Goal: Information Seeking & Learning: Learn about a topic

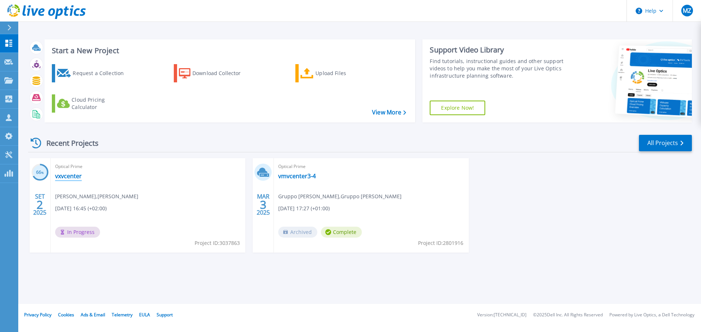
click at [75, 177] on link "vxvcenter" at bounding box center [68, 176] width 27 height 7
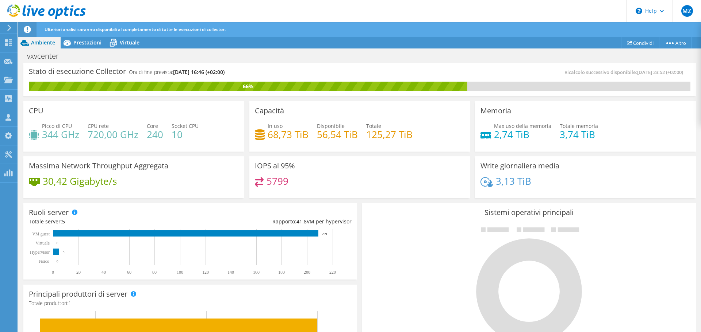
scroll to position [218, 0]
click at [390, 263] on div at bounding box center [528, 285] width 323 height 123
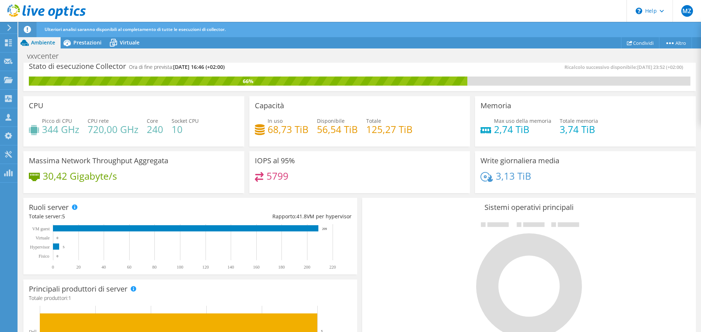
scroll to position [0, 0]
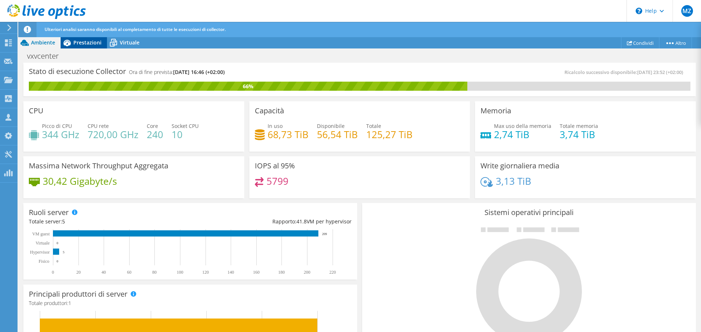
click at [84, 44] on span "Prestazioni" at bounding box center [87, 42] width 28 height 7
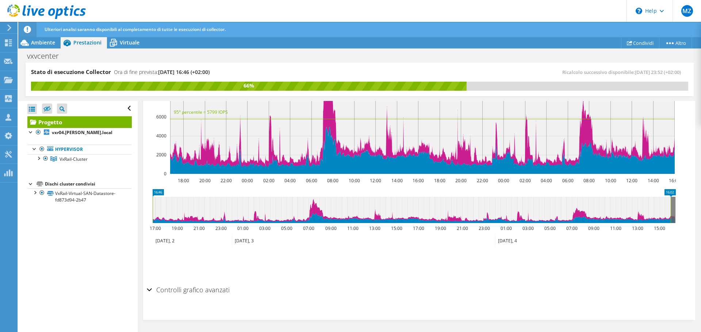
click at [155, 292] on h2 "Controlli grafico avanzati" at bounding box center [188, 290] width 83 height 15
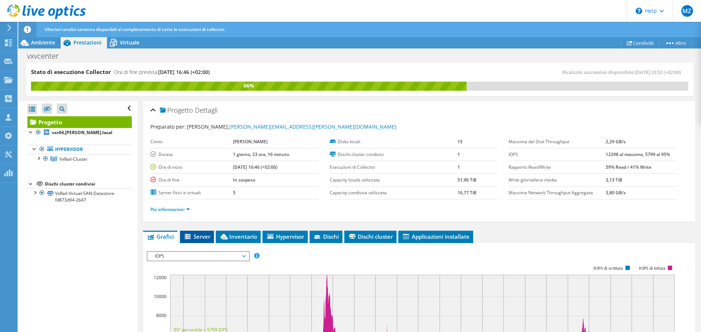
click at [200, 238] on span "Server" at bounding box center [197, 236] width 27 height 7
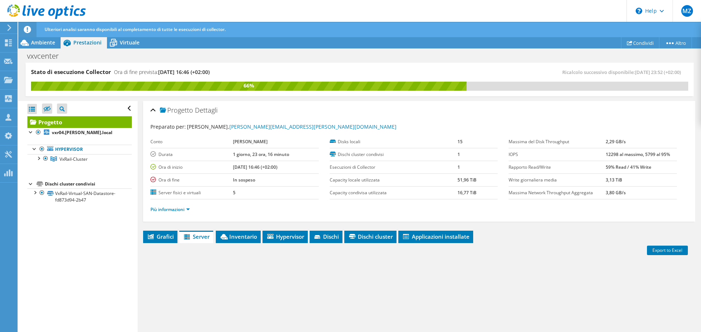
scroll to position [73, 0]
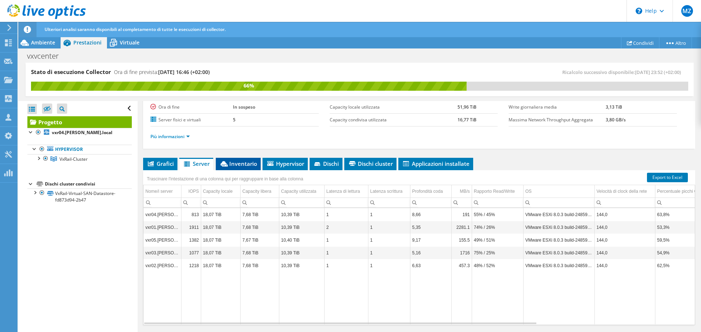
click at [255, 165] on span "Inventario" at bounding box center [238, 163] width 38 height 7
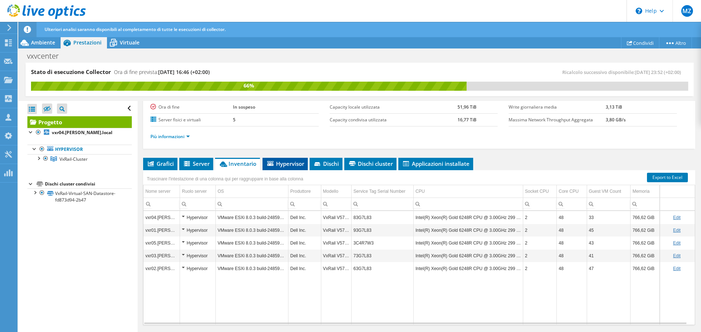
click at [280, 166] on span "Hypervisor" at bounding box center [285, 163] width 38 height 7
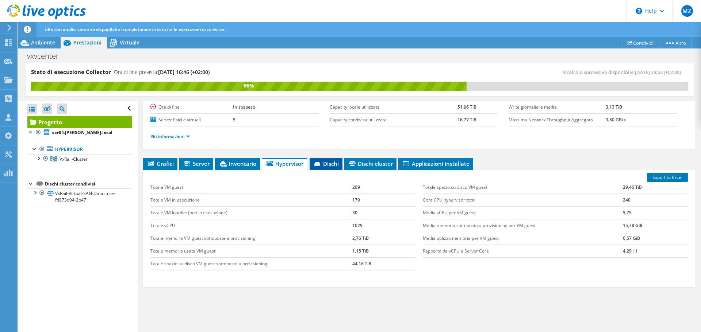
click at [331, 167] on li "Dischi" at bounding box center [325, 164] width 33 height 12
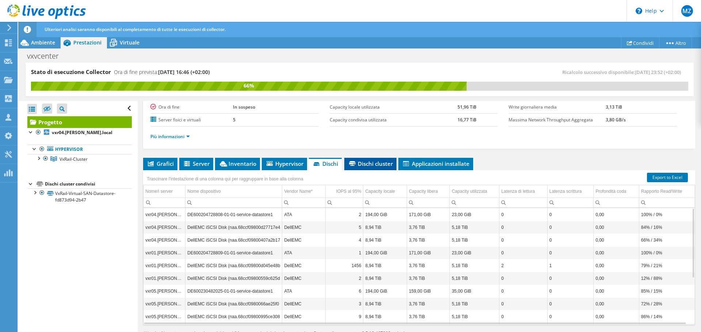
click at [363, 162] on span "Dischi cluster" at bounding box center [370, 163] width 45 height 7
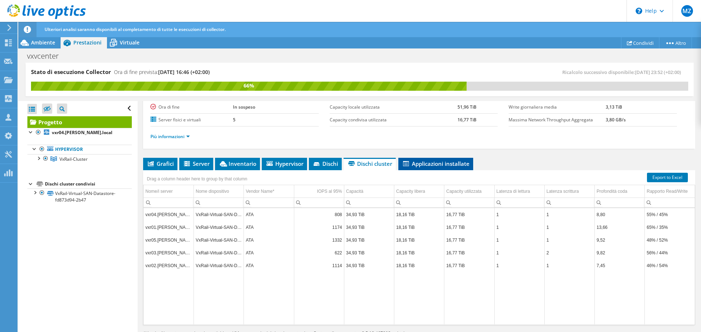
click at [448, 167] on li "Applicazioni installate" at bounding box center [435, 164] width 75 height 12
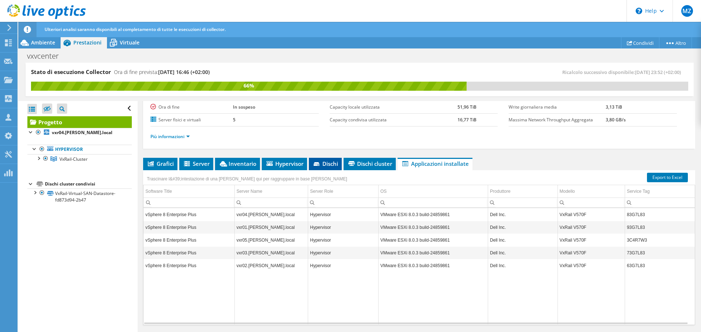
click at [337, 166] on span "Dischi" at bounding box center [325, 163] width 26 height 7
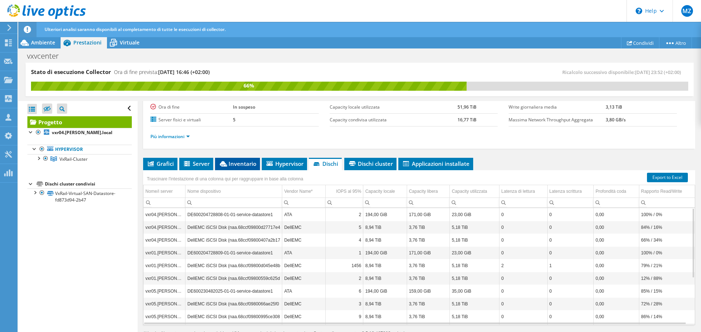
click at [242, 165] on span "Inventario" at bounding box center [238, 163] width 38 height 7
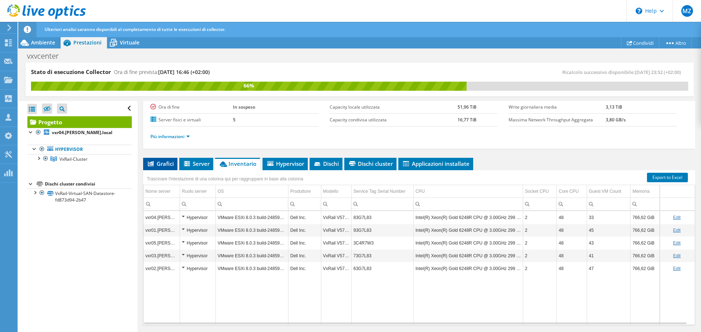
click at [171, 169] on li "Grafici" at bounding box center [160, 164] width 34 height 12
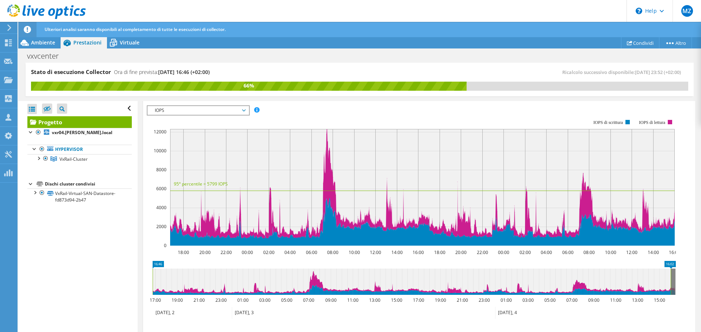
scroll to position [109, 0]
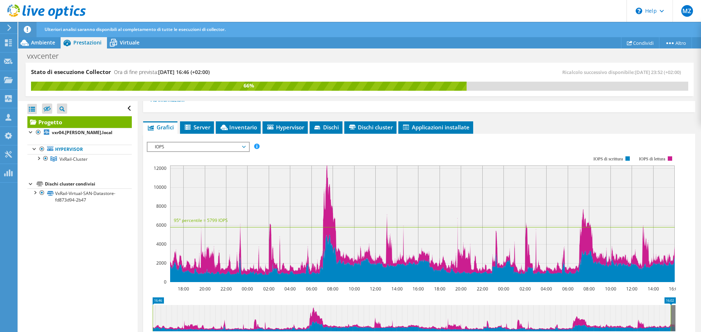
click at [243, 150] on span "IOPS" at bounding box center [198, 147] width 94 height 9
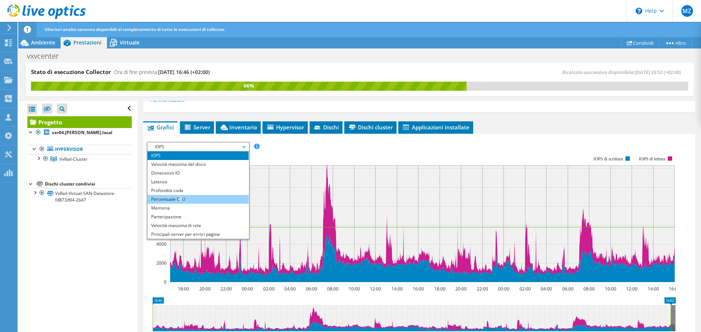
click at [181, 199] on li "Percentuale CPU" at bounding box center [197, 199] width 101 height 9
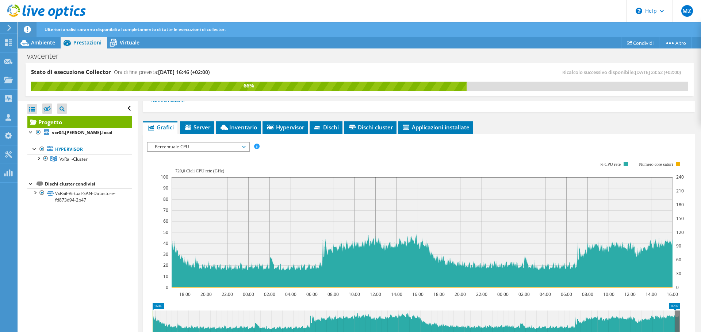
click at [244, 146] on span "Percentuale CPU" at bounding box center [198, 147] width 94 height 9
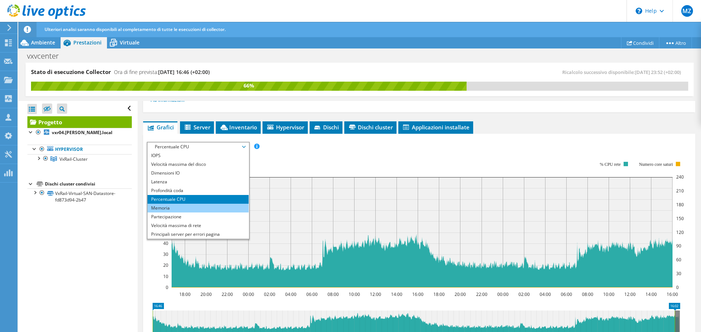
click at [185, 208] on li "Memoria" at bounding box center [197, 208] width 101 height 9
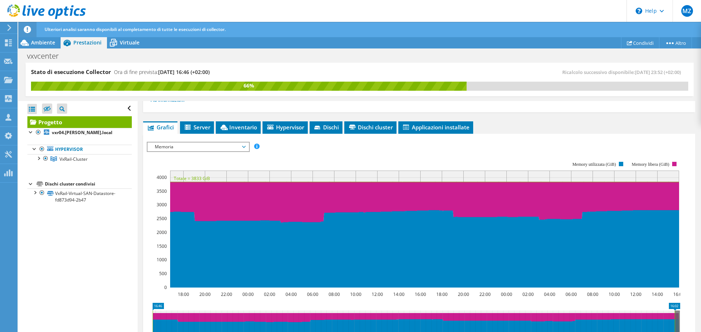
click at [246, 149] on span "Memoria" at bounding box center [197, 147] width 101 height 9
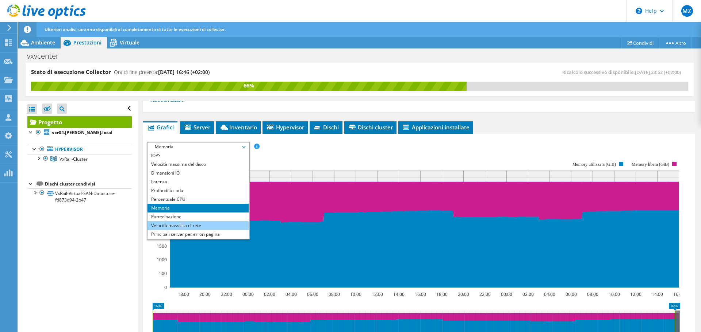
click at [182, 223] on li "Velocità massima di rete" at bounding box center [197, 226] width 101 height 9
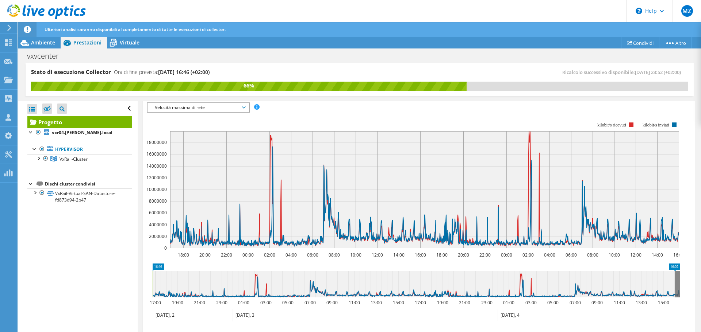
scroll to position [73, 0]
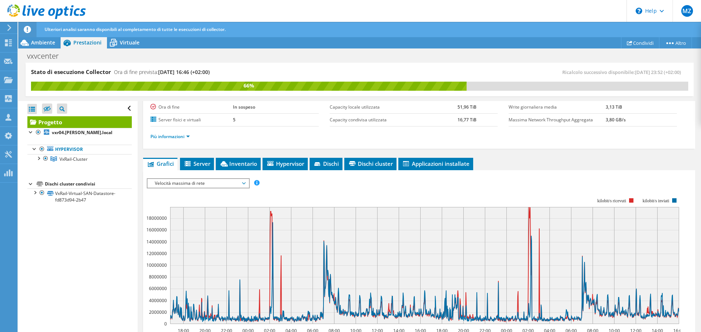
click at [247, 187] on span "Velocità massima di rete" at bounding box center [197, 183] width 101 height 9
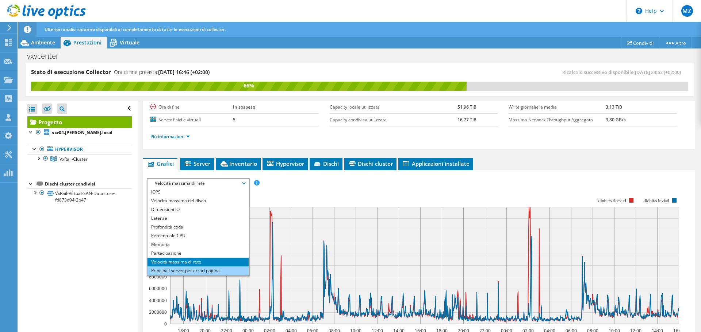
click at [207, 270] on li "Principali server per errori pagina" at bounding box center [197, 271] width 101 height 9
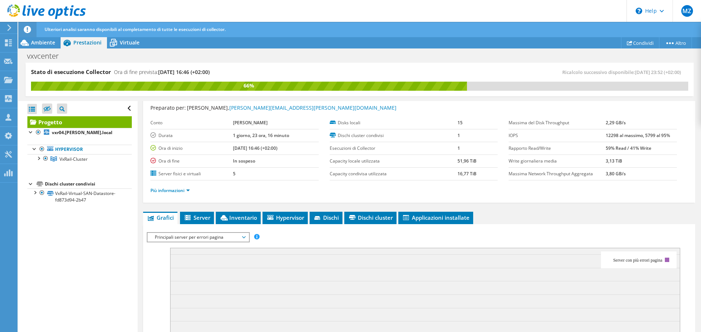
scroll to position [0, 0]
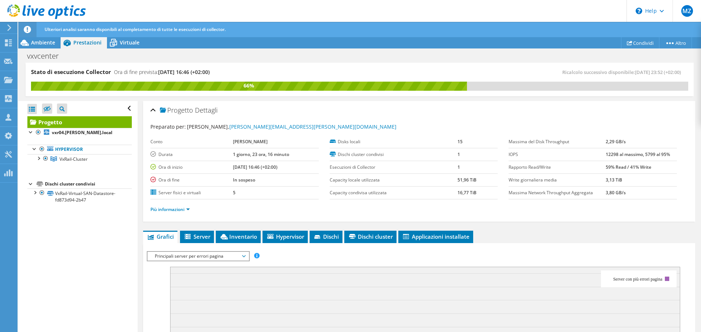
click at [244, 257] on span "Principali server per errori pagina" at bounding box center [198, 256] width 94 height 9
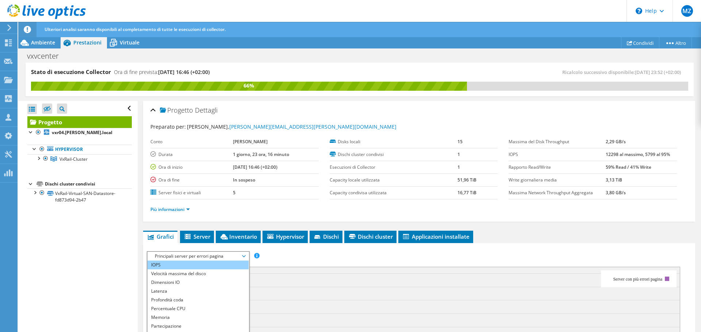
click at [208, 265] on li "IOPS" at bounding box center [197, 265] width 101 height 9
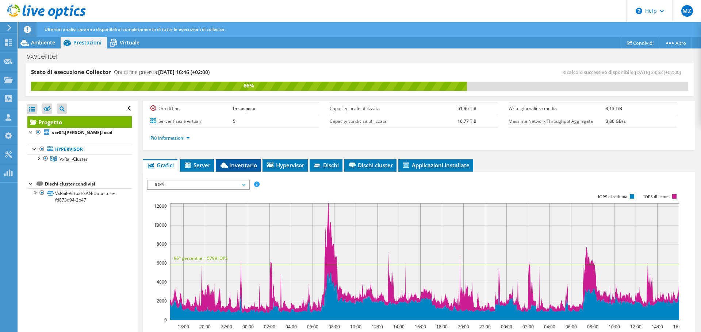
scroll to position [73, 0]
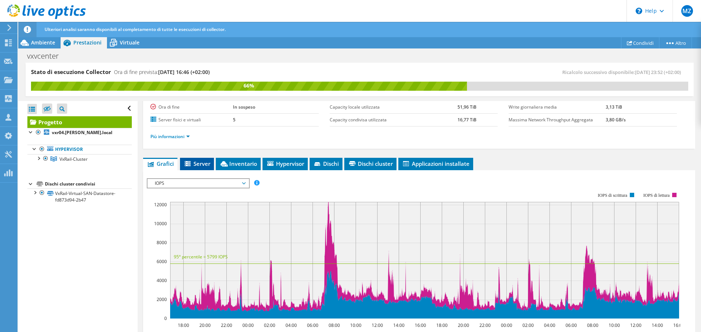
click at [206, 166] on span "Server" at bounding box center [197, 163] width 27 height 7
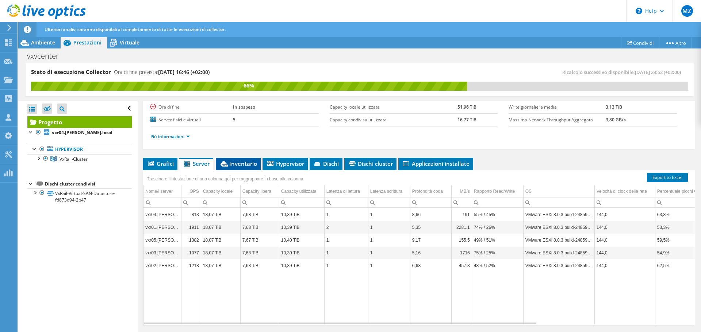
click at [239, 164] on span "Inventario" at bounding box center [238, 163] width 38 height 7
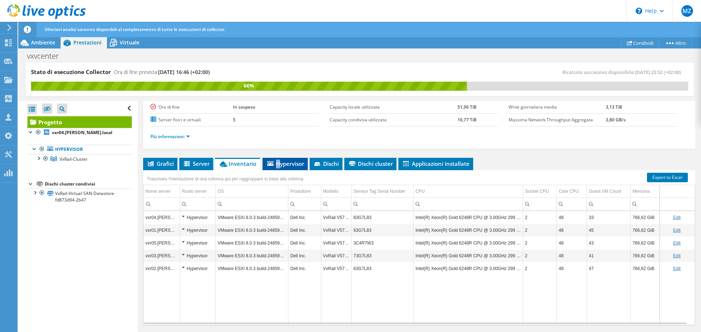
click at [278, 163] on span "Hypervisor" at bounding box center [285, 163] width 38 height 7
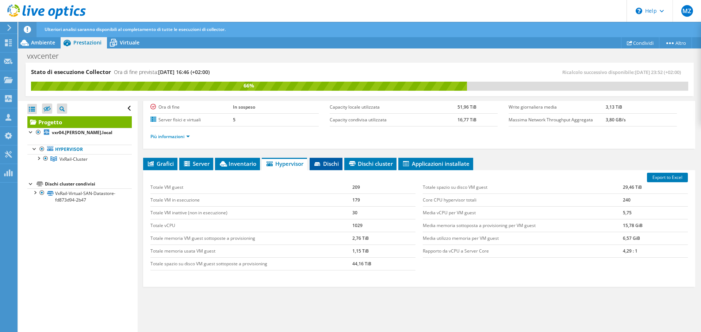
click at [321, 159] on li "Dischi" at bounding box center [325, 164] width 33 height 12
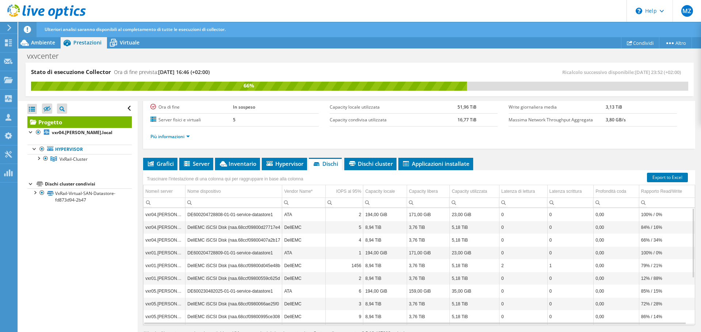
click at [355, 157] on div "Progetto Dettagli Preparato per: [PERSON_NAME], [PERSON_NAME][EMAIL_ADDRESS][PE…" at bounding box center [419, 190] width 563 height 325
click at [354, 172] on div "Trascinare l'intestazione di una colonna qui per raggruppare in base alla colon…" at bounding box center [419, 174] width 552 height 9
click at [357, 167] on span "Dischi cluster" at bounding box center [370, 163] width 45 height 7
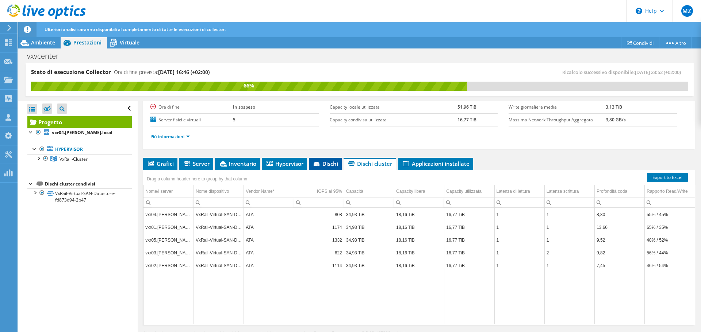
click at [331, 166] on span "Dischi" at bounding box center [325, 163] width 26 height 7
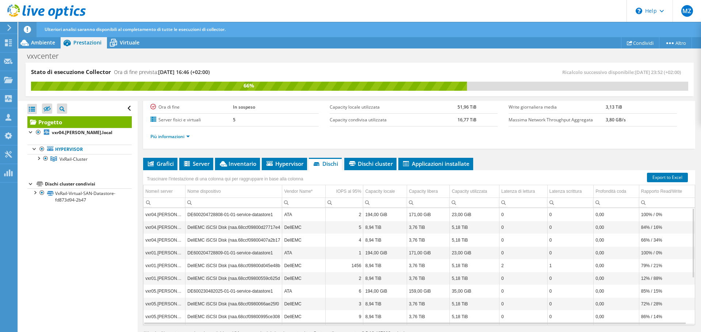
scroll to position [0, 0]
